Goal: Find specific page/section: Find specific page/section

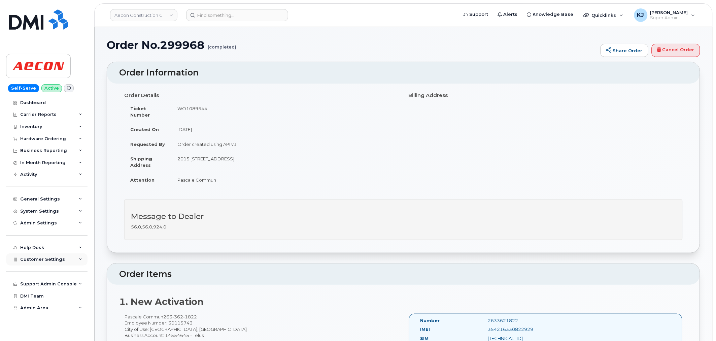
click at [73, 261] on div "Customer Settings" at bounding box center [46, 259] width 81 height 12
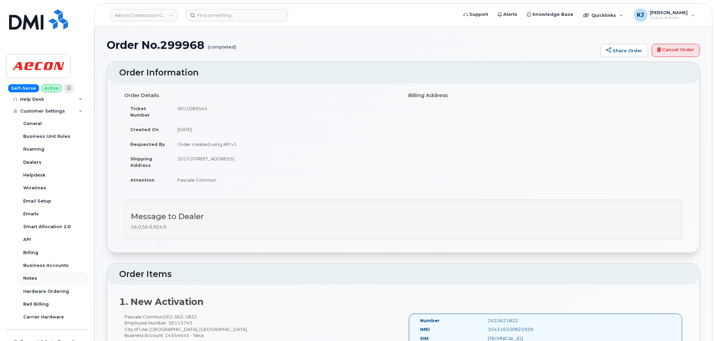
scroll to position [149, 0]
click at [54, 263] on div "Business Accounts" at bounding box center [45, 264] width 45 height 6
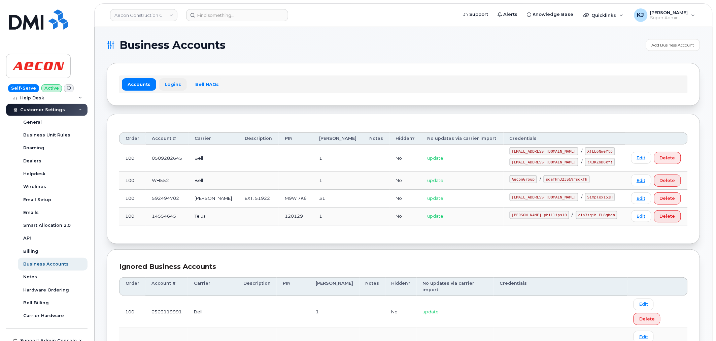
click at [170, 84] on link "Logins" at bounding box center [173, 84] width 28 height 12
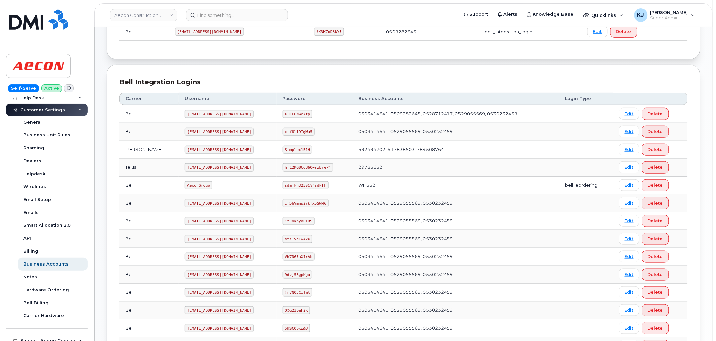
scroll to position [283, 0]
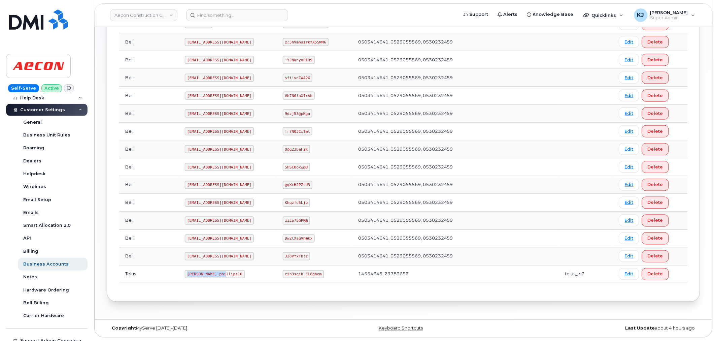
drag, startPoint x: 199, startPoint y: 273, endPoint x: 162, endPoint y: 270, distance: 36.8
click at [185, 270] on code "[PERSON_NAME].phillips10" at bounding box center [215, 274] width 60 height 8
copy code "[PERSON_NAME].phillips10"
drag, startPoint x: 275, startPoint y: 274, endPoint x: 311, endPoint y: 273, distance: 36.4
click at [311, 273] on td "cin3sqih_EL8ghem" at bounding box center [314, 274] width 75 height 18
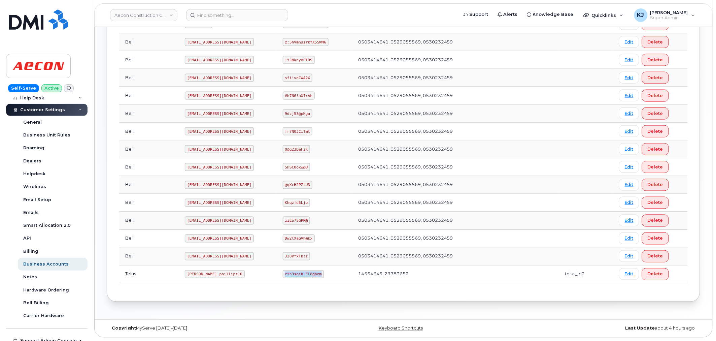
copy code "cin3sqih_EL8ghem"
drag, startPoint x: 163, startPoint y: 272, endPoint x: 199, endPoint y: 277, distance: 36.7
click at [199, 277] on code "[PERSON_NAME].phillips10" at bounding box center [215, 274] width 60 height 8
copy code "[PERSON_NAME].phillips10"
drag, startPoint x: 275, startPoint y: 274, endPoint x: 311, endPoint y: 277, distance: 36.4
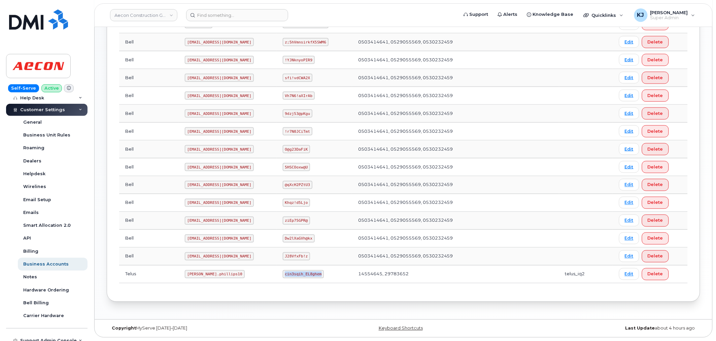
click at [311, 277] on td "cin3sqih_EL8ghem" at bounding box center [314, 274] width 75 height 18
copy code "cin3sqih_EL8ghem"
